Goal: Book appointment/travel/reservation

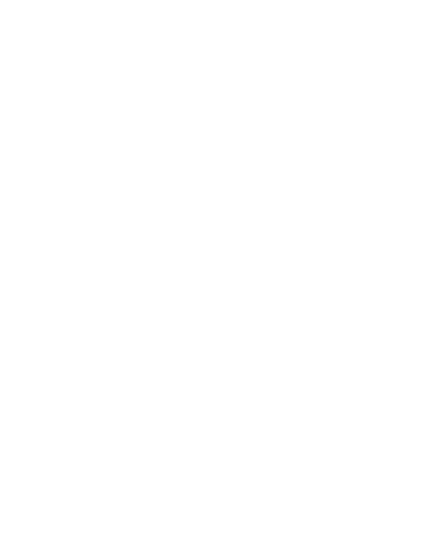
scroll to position [168, 0]
click at [55, 242] on div "Anreise" at bounding box center [41, 233] width 56 height 18
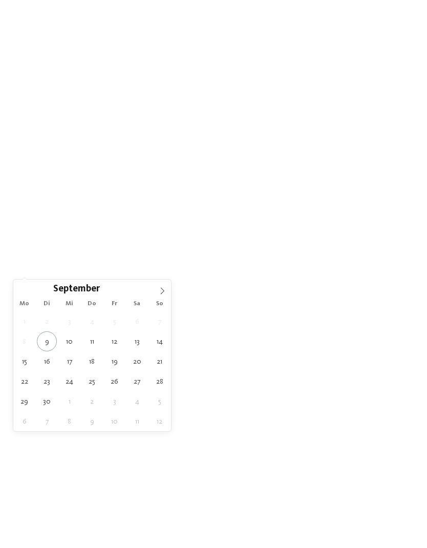
click at [163, 291] on icon at bounding box center [162, 290] width 7 height 7
click at [158, 292] on span at bounding box center [162, 287] width 17 height 17
click at [162, 293] on icon at bounding box center [162, 290] width 7 height 7
click at [164, 293] on icon at bounding box center [162, 290] width 7 height 7
type input "****"
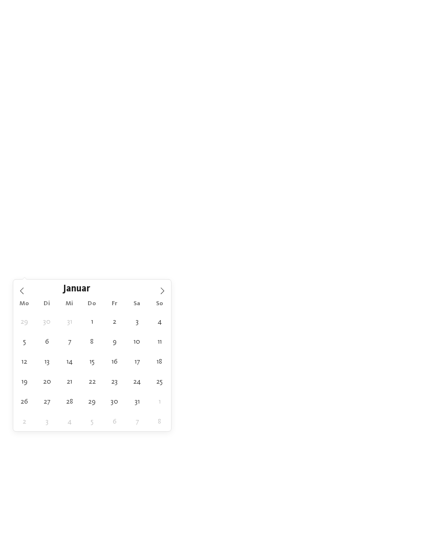
click at [158, 291] on span at bounding box center [162, 287] width 17 height 17
click at [159, 293] on icon at bounding box center [162, 290] width 7 height 7
click at [160, 294] on icon at bounding box center [162, 290] width 7 height 7
click at [165, 291] on icon at bounding box center [162, 290] width 7 height 7
type div "23.05.2026"
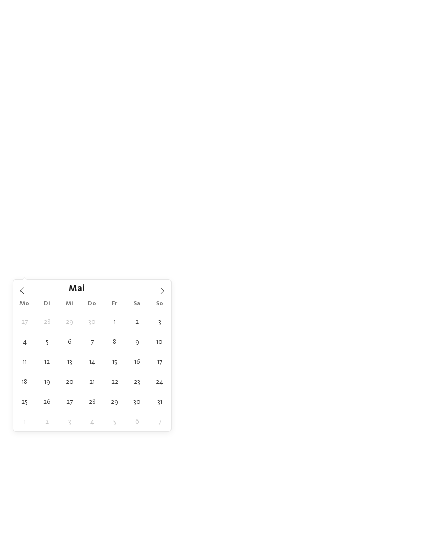
type input "****"
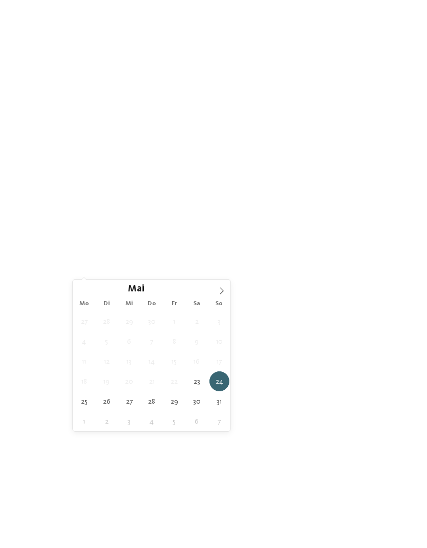
type div "30.05.2026"
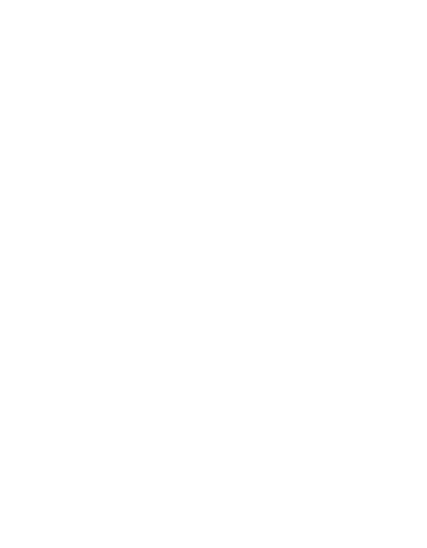
click at [346, 234] on icon at bounding box center [345, 232] width 4 height 4
click at [370, 162] on icon at bounding box center [377, 171] width 22 height 18
click at [387, 242] on link "Hotel finden" at bounding box center [385, 233] width 56 height 18
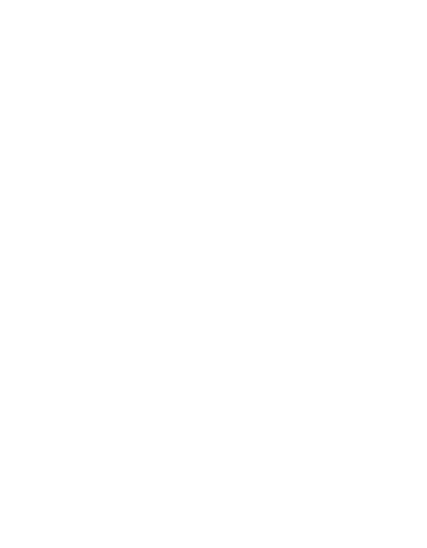
click at [333, 232] on h4 "****ˢ Garberhof Dolomit Family" at bounding box center [312, 238] width 167 height 13
click at [406, 236] on icon at bounding box center [406, 246] width 28 height 23
click at [406, 242] on icon at bounding box center [406, 253] width 28 height 23
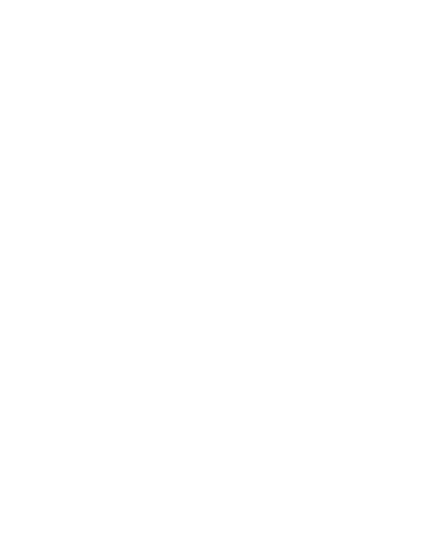
click at [17, 235] on icon at bounding box center [21, 246] width 28 height 23
click at [28, 242] on icon at bounding box center [21, 253] width 28 height 23
click at [402, 235] on icon at bounding box center [406, 246] width 28 height 23
click at [403, 242] on icon at bounding box center [406, 253] width 28 height 23
click at [19, 235] on icon at bounding box center [21, 246] width 28 height 23
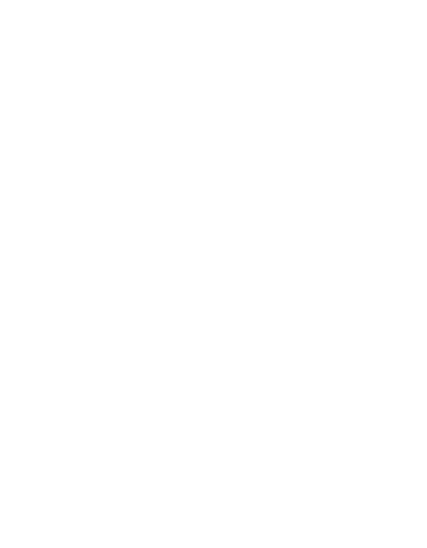
click at [17, 242] on icon at bounding box center [21, 253] width 28 height 23
click at [341, 257] on div "ab 863,00 € pro Person" at bounding box center [309, 264] width 167 height 15
click at [284, 243] on div "Hotel Dolomit Family Resort Garberhof ****S Rasen-Antholz - [GEOGRAPHIC_DATA] H…" at bounding box center [309, 254] width 167 height 128
click at [265, 283] on link "mehr erfahren" at bounding box center [255, 287] width 59 height 8
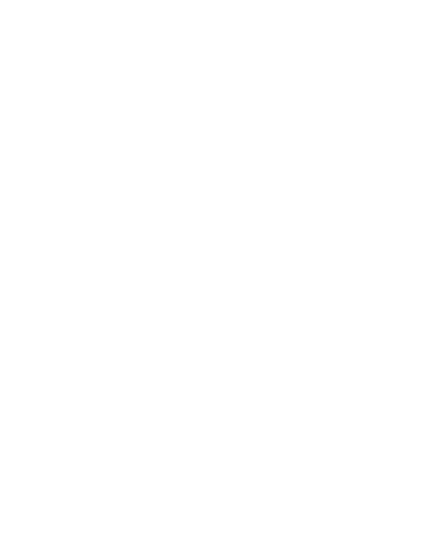
click at [398, 168] on icon at bounding box center [407, 177] width 22 height 18
click at [384, 277] on icon at bounding box center [383, 281] width 28 height 23
click at [384, 275] on icon at bounding box center [383, 281] width 28 height 23
click at [385, 275] on icon at bounding box center [383, 281] width 28 height 23
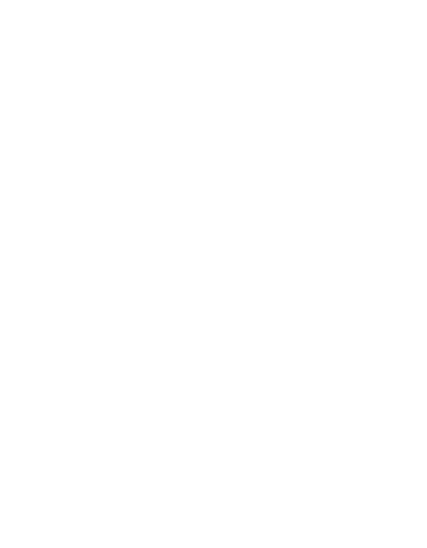
click at [386, 275] on icon at bounding box center [383, 281] width 28 height 23
click at [383, 274] on icon at bounding box center [383, 281] width 28 height 23
click at [380, 276] on icon at bounding box center [383, 281] width 28 height 23
click at [249, 21] on span "Impressionen" at bounding box center [259, 22] width 42 height 7
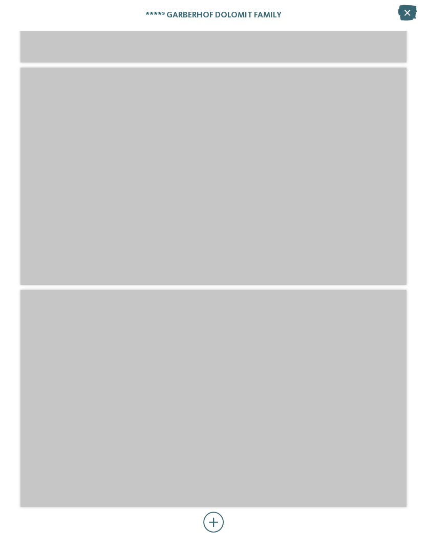
scroll to position [3056, 0]
